Goal: Task Accomplishment & Management: Manage account settings

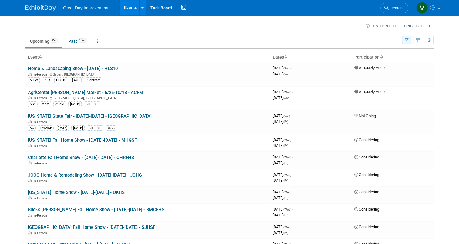
click at [407, 41] on button "button" at bounding box center [406, 39] width 9 height 9
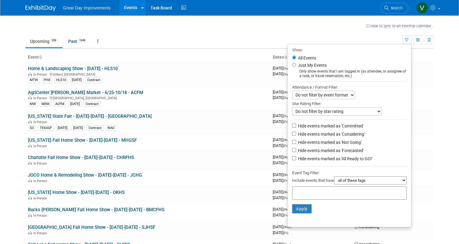
click at [327, 190] on input "text" at bounding box center [319, 192] width 49 height 6
type input "prt"
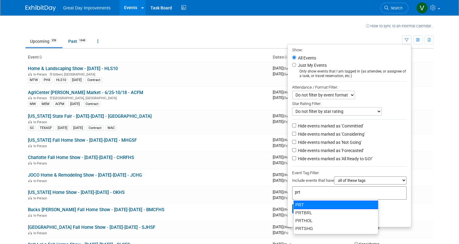
click at [323, 205] on div "PRT" at bounding box center [335, 204] width 85 height 8
type input "PRT"
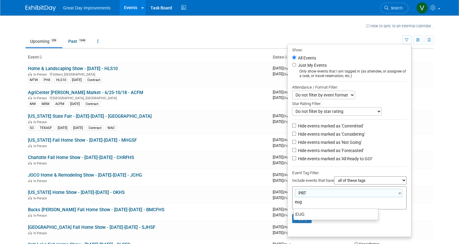
click at [322, 210] on ul "EUG" at bounding box center [335, 214] width 85 height 12
type input "eug"
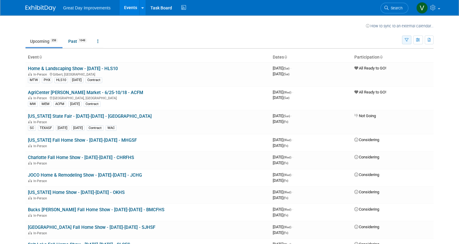
click at [408, 40] on icon "button" at bounding box center [407, 40] width 4 height 4
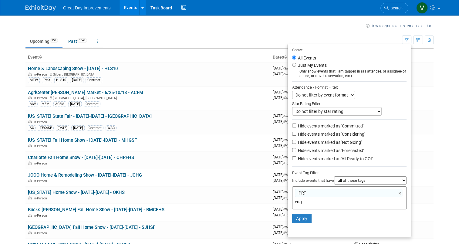
click at [304, 203] on input "eug" at bounding box center [337, 202] width 85 height 6
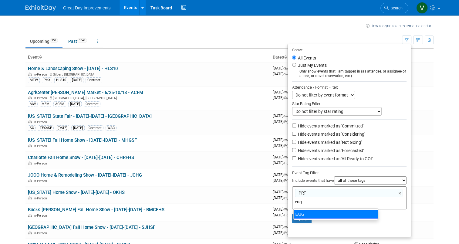
click at [305, 216] on div "EUG" at bounding box center [335, 214] width 85 height 8
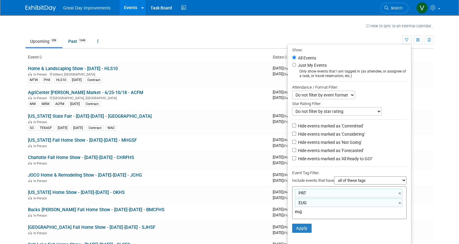
type input "PRT, EUG"
click at [341, 179] on select "all of these tags any one of these tags only and exactly these specific tags" at bounding box center [370, 180] width 72 height 8
select select "any"
click at [337, 176] on select "all of these tags any one of these tags only and exactly these specific tags" at bounding box center [370, 180] width 72 height 8
click at [298, 228] on button "Apply" at bounding box center [301, 228] width 19 height 9
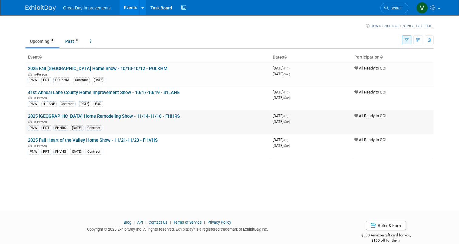
click at [124, 116] on link "2025 [GEOGRAPHIC_DATA] Home Remodeling Show - 11/14-11/16 - FHHRS" at bounding box center [104, 115] width 152 height 5
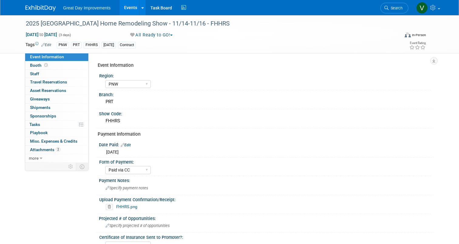
select select "PNW"
select select "Paid via CC"
select select "Yes"
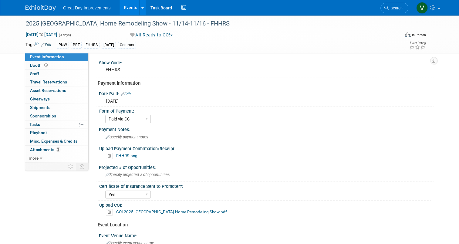
scroll to position [61, 0]
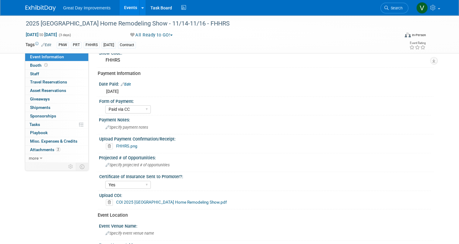
click at [119, 144] on link "FHHRS.png" at bounding box center [126, 145] width 21 height 5
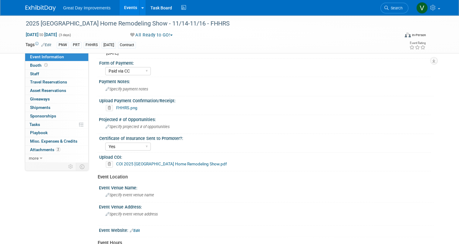
scroll to position [0, 0]
